Goal: Information Seeking & Learning: Learn about a topic

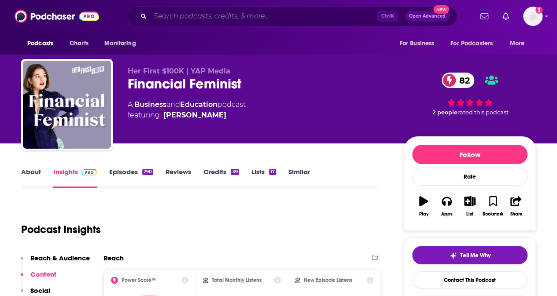
click at [187, 13] on input "Search podcasts, credits, & more..." at bounding box center [263, 16] width 227 height 14
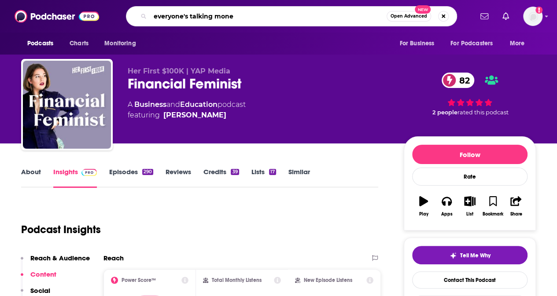
type input "everyone's talking money"
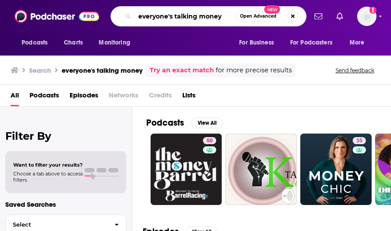
click at [192, 17] on input "everyone's talking money" at bounding box center [185, 16] width 101 height 14
click at [219, 16] on input "everyone's talkin' money" at bounding box center [185, 16] width 101 height 14
type input "everyone's talkin' money"
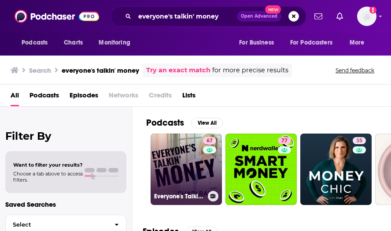
click at [168, 158] on link "67 Everyone's Talkin' Money" at bounding box center [186, 168] width 71 height 71
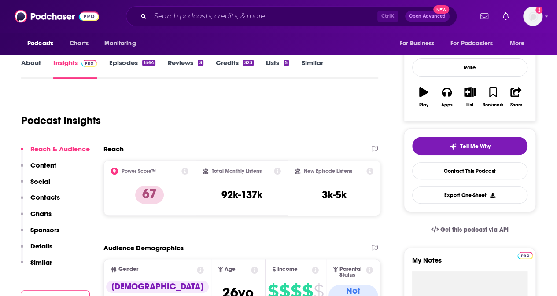
scroll to position [44, 0]
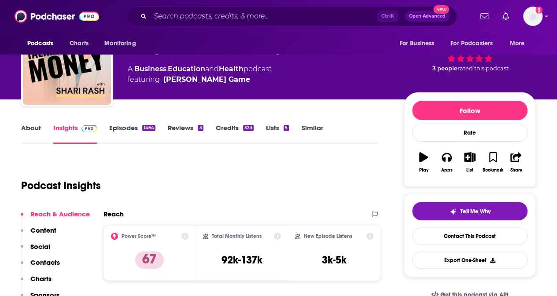
click at [122, 127] on link "Episodes 1464" at bounding box center [132, 134] width 46 height 20
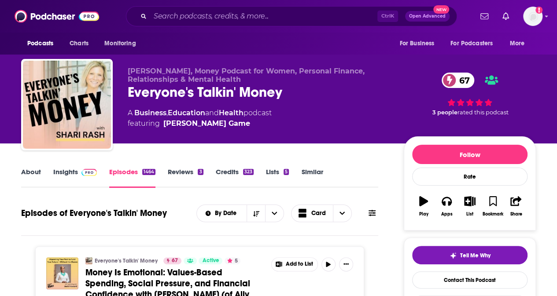
click at [35, 171] on link "About" at bounding box center [31, 178] width 20 height 20
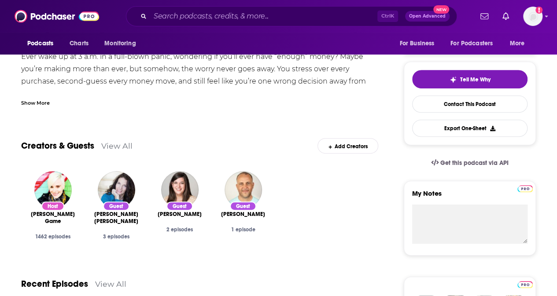
scroll to position [44, 0]
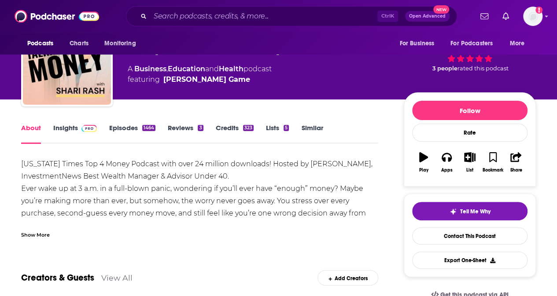
click at [71, 129] on link "Insights" at bounding box center [75, 134] width 44 height 20
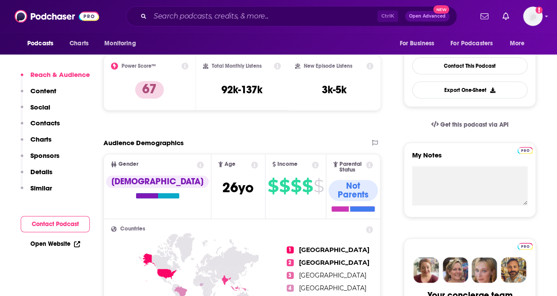
scroll to position [132, 0]
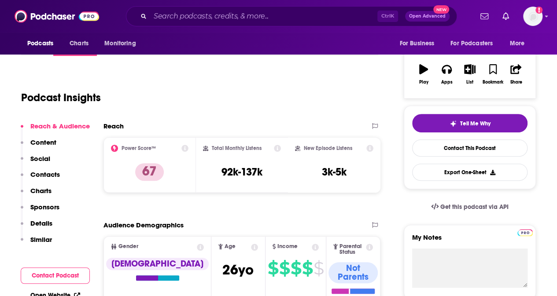
click at [50, 174] on p "Contacts" at bounding box center [45, 174] width 30 height 8
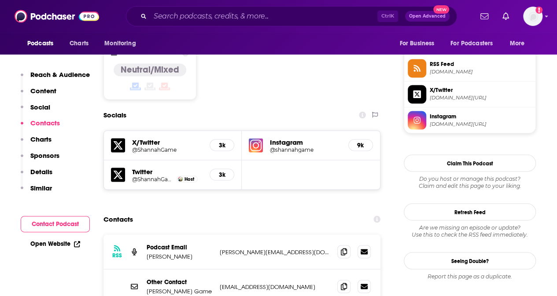
scroll to position [766, 0]
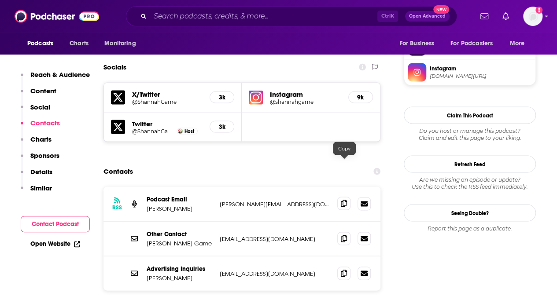
click at [344, 200] on icon at bounding box center [344, 203] width 6 height 7
click at [344, 230] on icon at bounding box center [344, 238] width 6 height 7
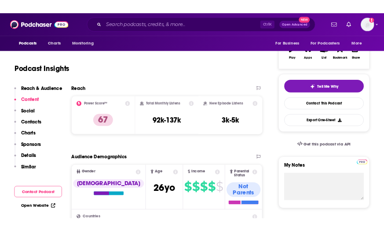
scroll to position [0, 0]
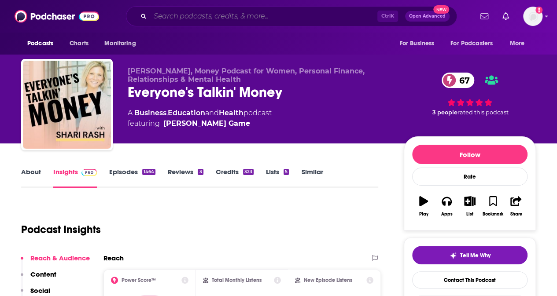
click at [177, 13] on input "Search podcasts, credits, & more..." at bounding box center [263, 16] width 227 height 14
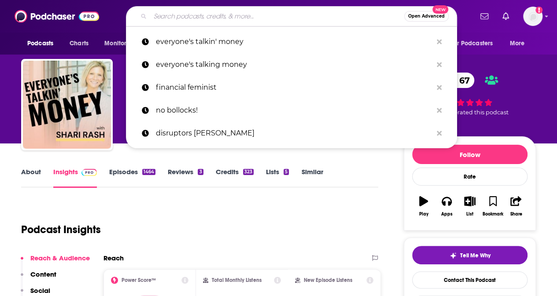
paste input "So Money with [PERSON_NAME]"
type input "So Money with [PERSON_NAME]"
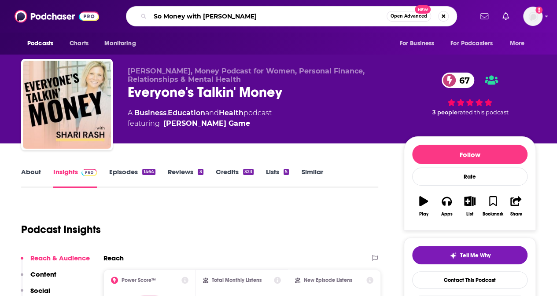
click at [291, 13] on input "So Money with [PERSON_NAME]" at bounding box center [268, 16] width 236 height 14
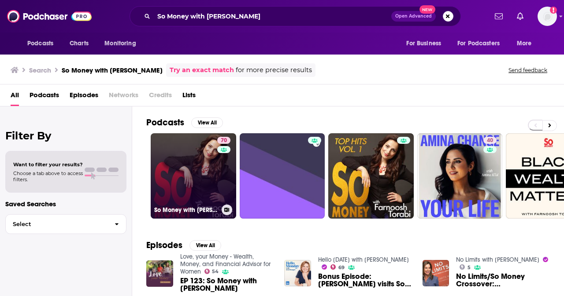
click at [188, 180] on link "70 So Money with [PERSON_NAME]" at bounding box center [193, 175] width 85 height 85
